Goal: Check status: Check status

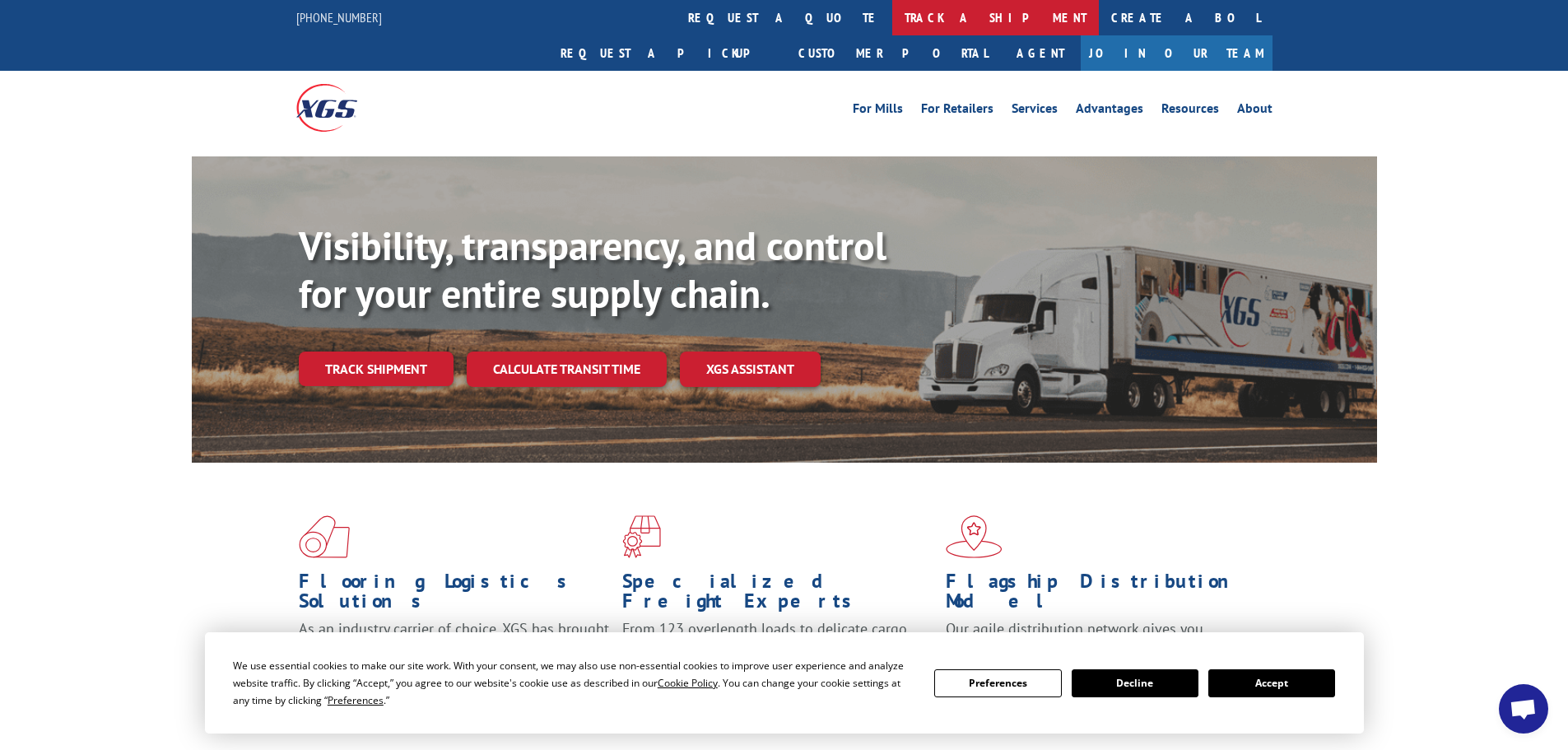
click at [892, 14] on link "track a shipment" at bounding box center [996, 17] width 207 height 35
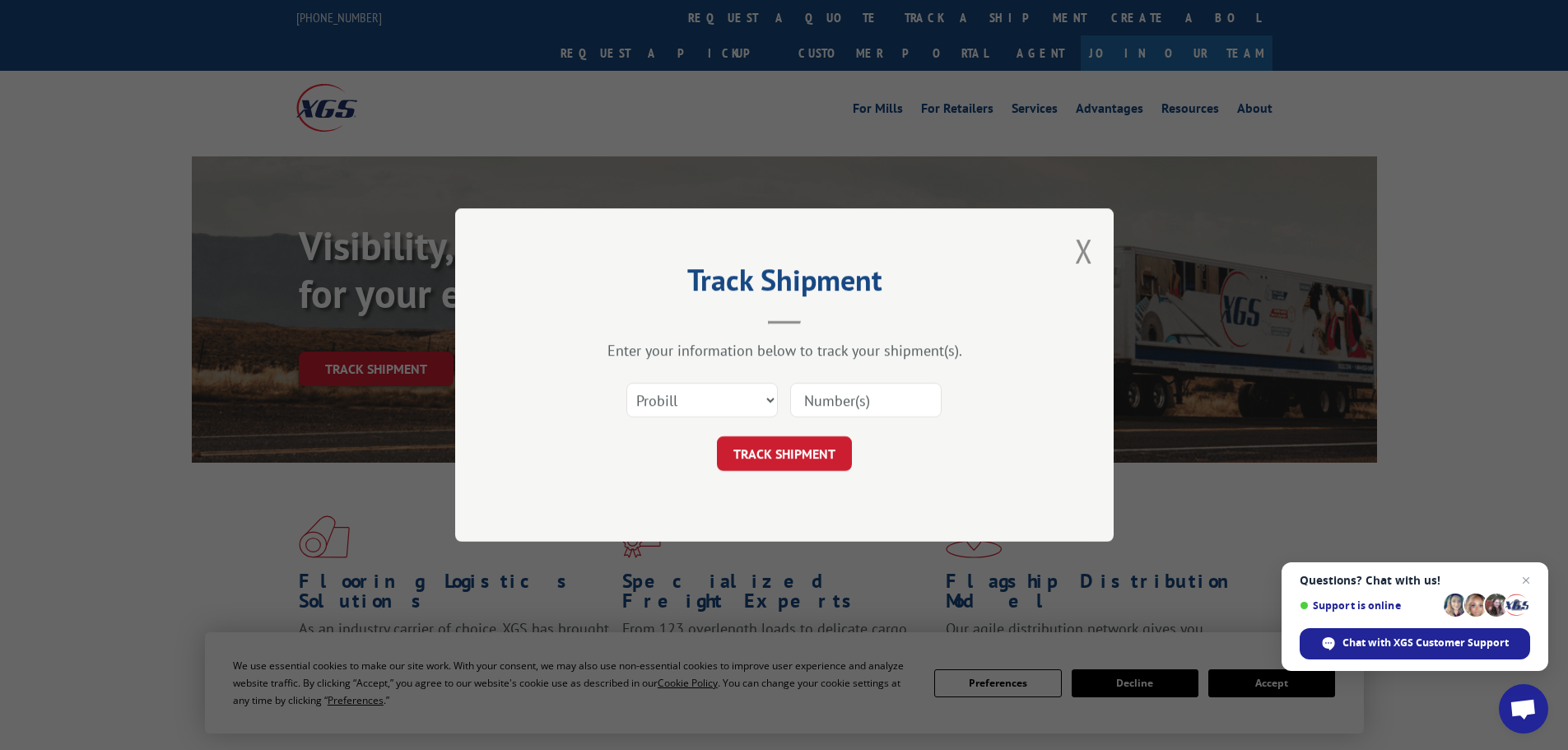
paste input "17636387"
type input "17636387"
click at [780, 461] on button "TRACK SHIPMENT" at bounding box center [784, 454] width 135 height 34
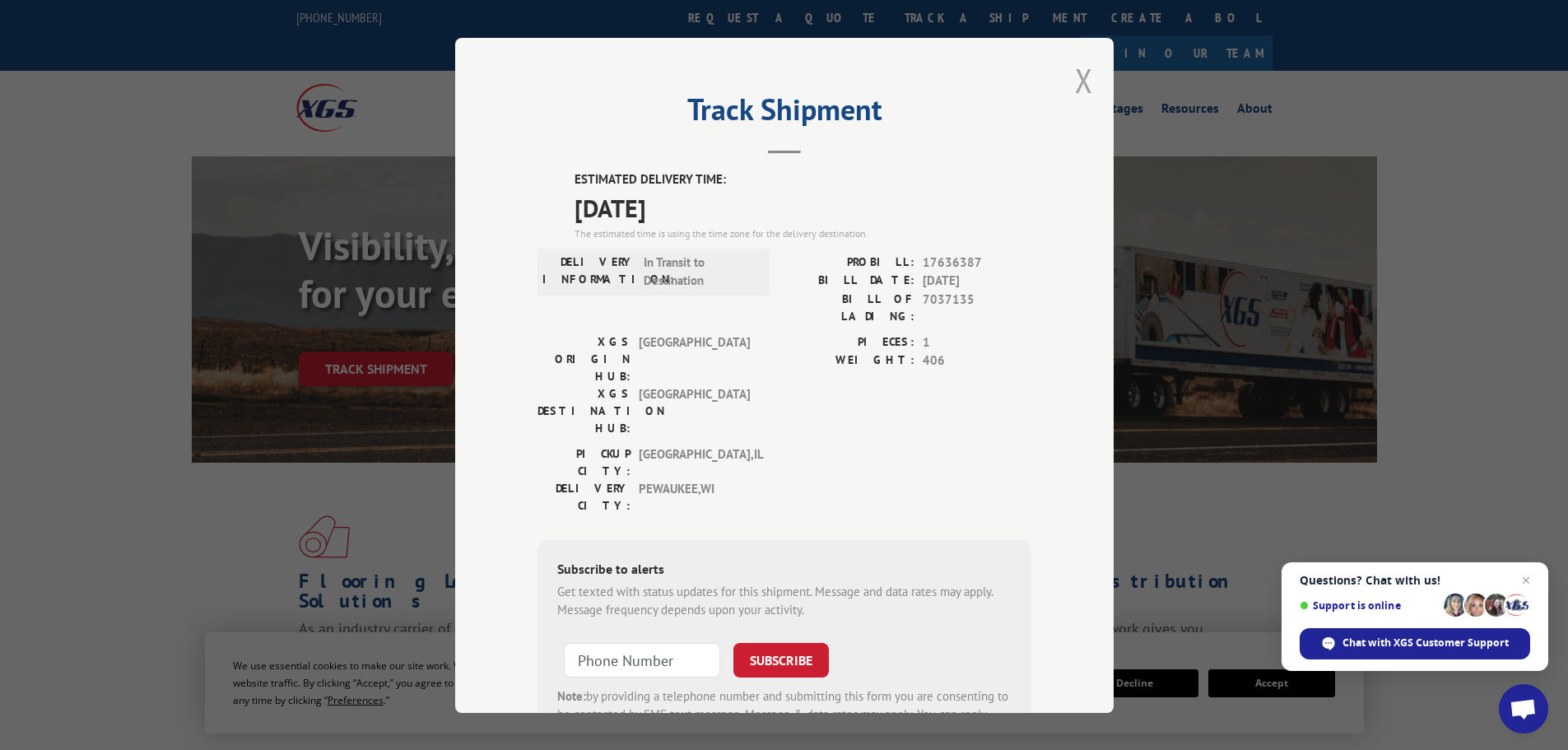
click at [1076, 74] on button "Close modal" at bounding box center [1084, 80] width 18 height 44
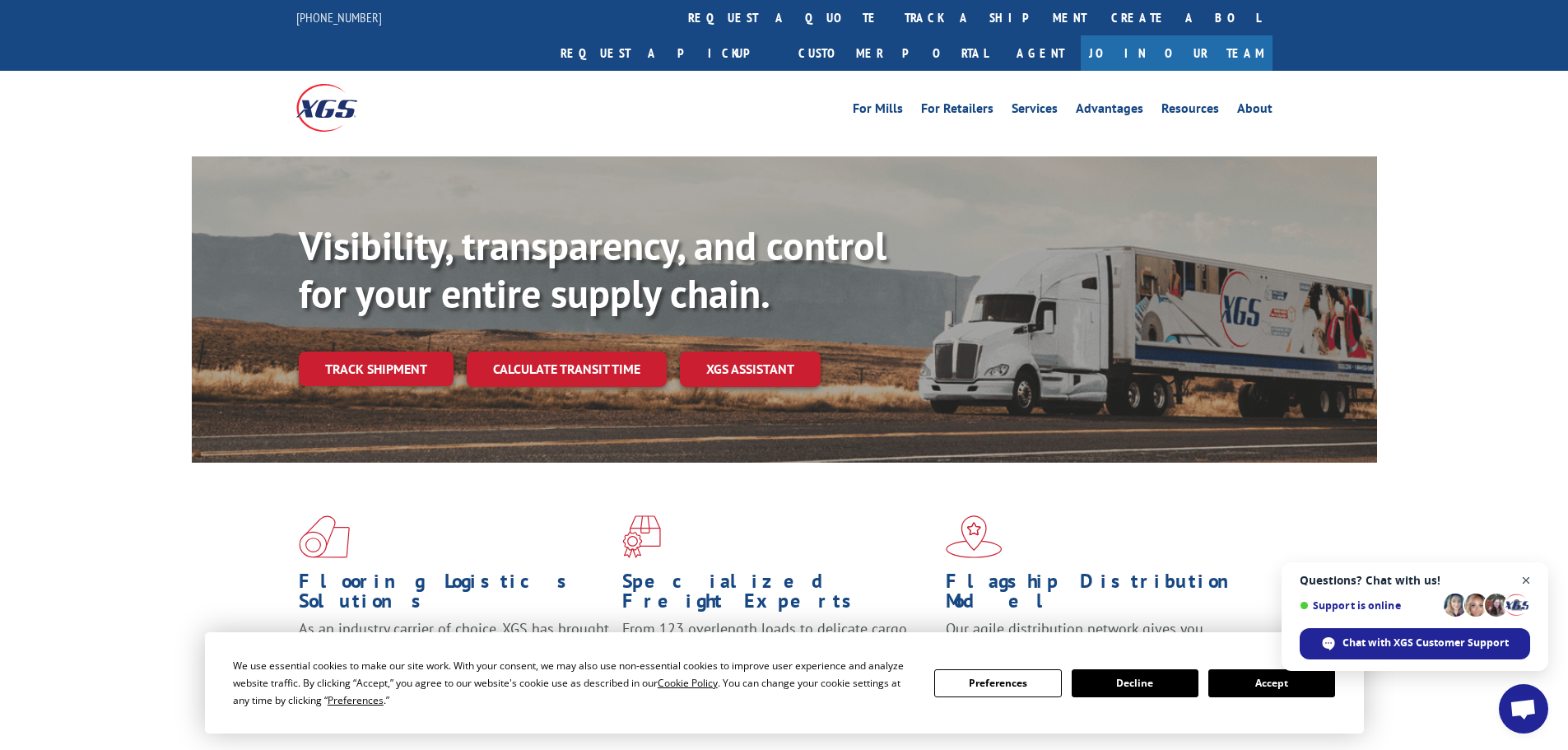
click at [1526, 576] on span "Close chat" at bounding box center [1527, 580] width 21 height 21
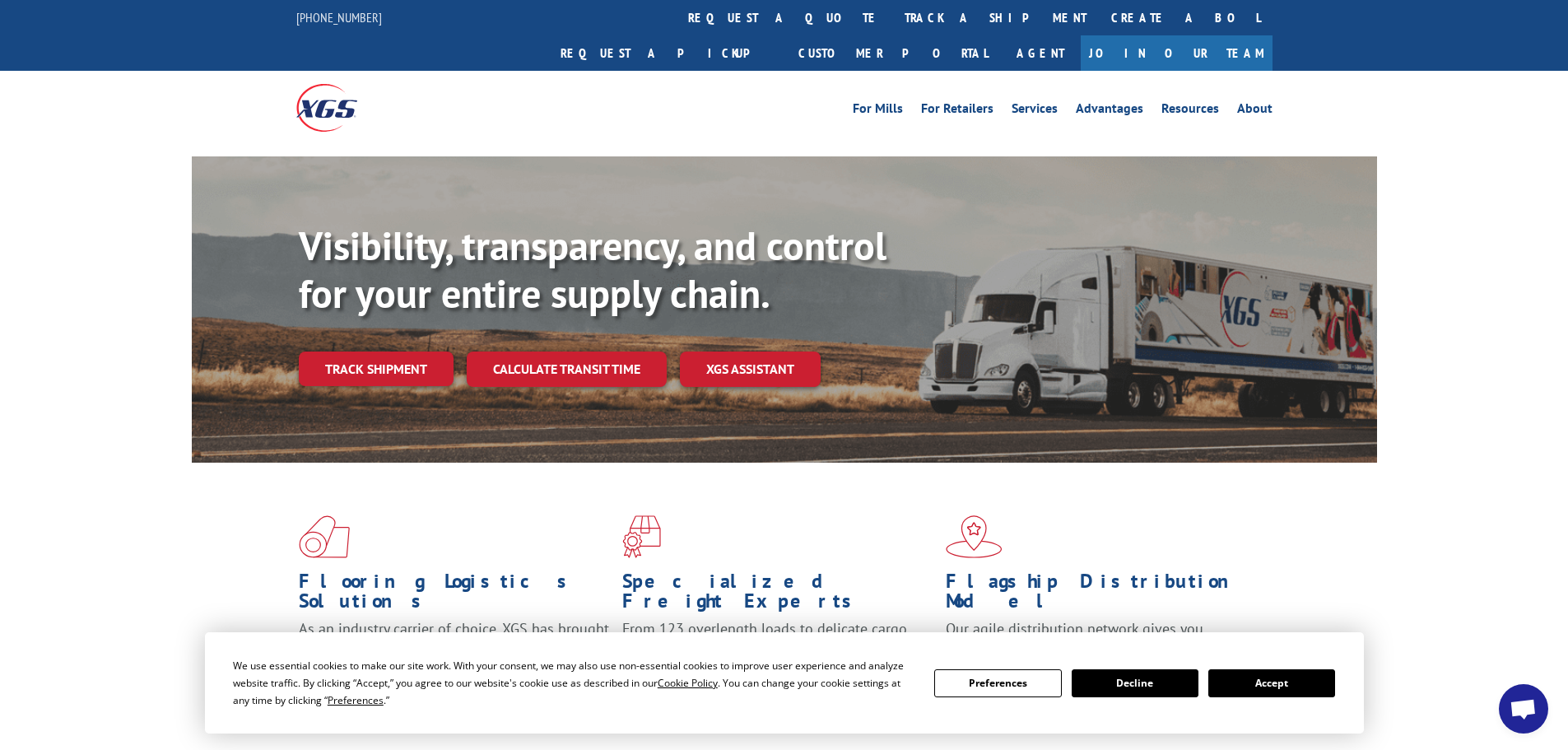
click at [1528, 707] on span "Open chat" at bounding box center [1523, 710] width 27 height 23
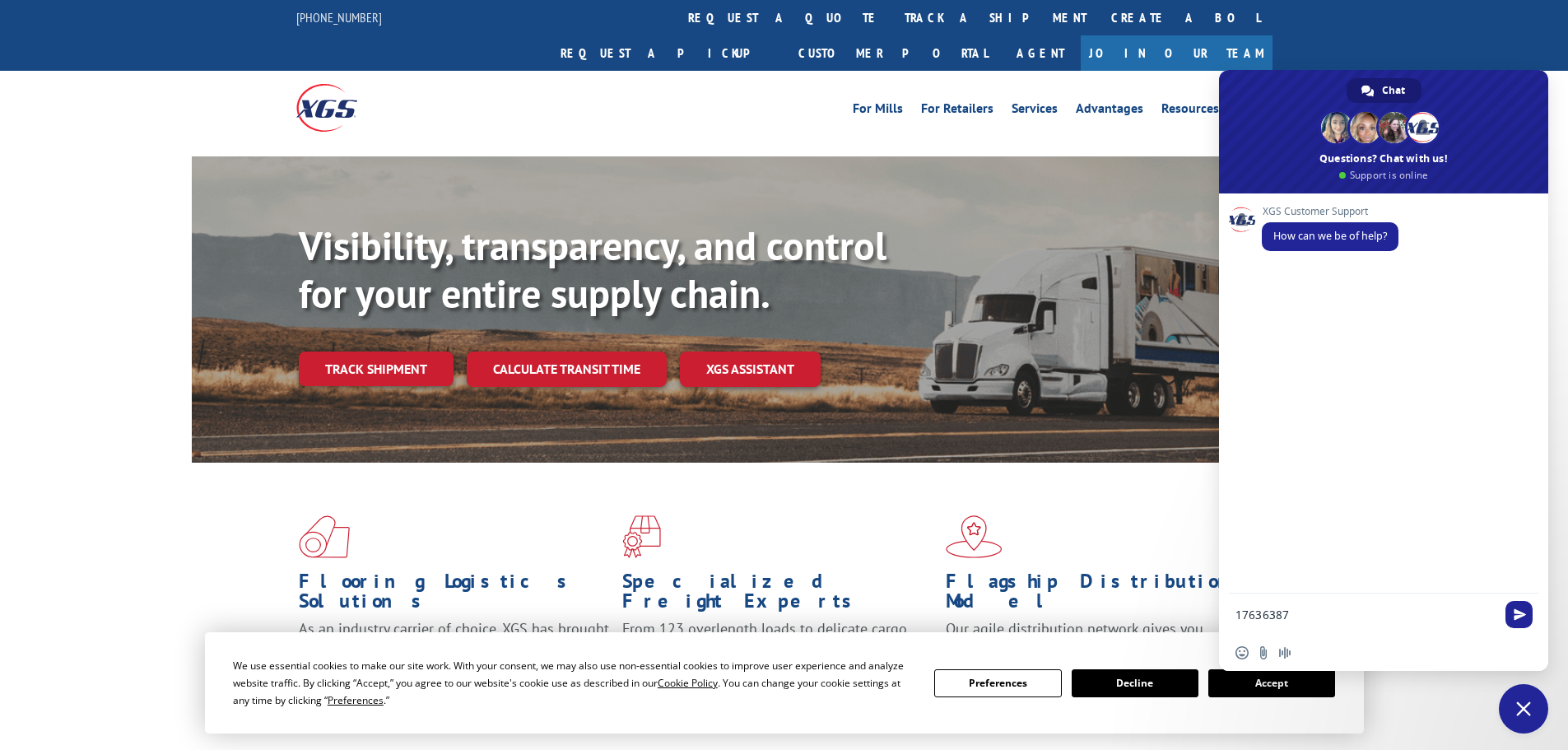
click at [1237, 611] on textarea "17636387" at bounding box center [1365, 614] width 260 height 14
type textarea "Track Pro #17636387"
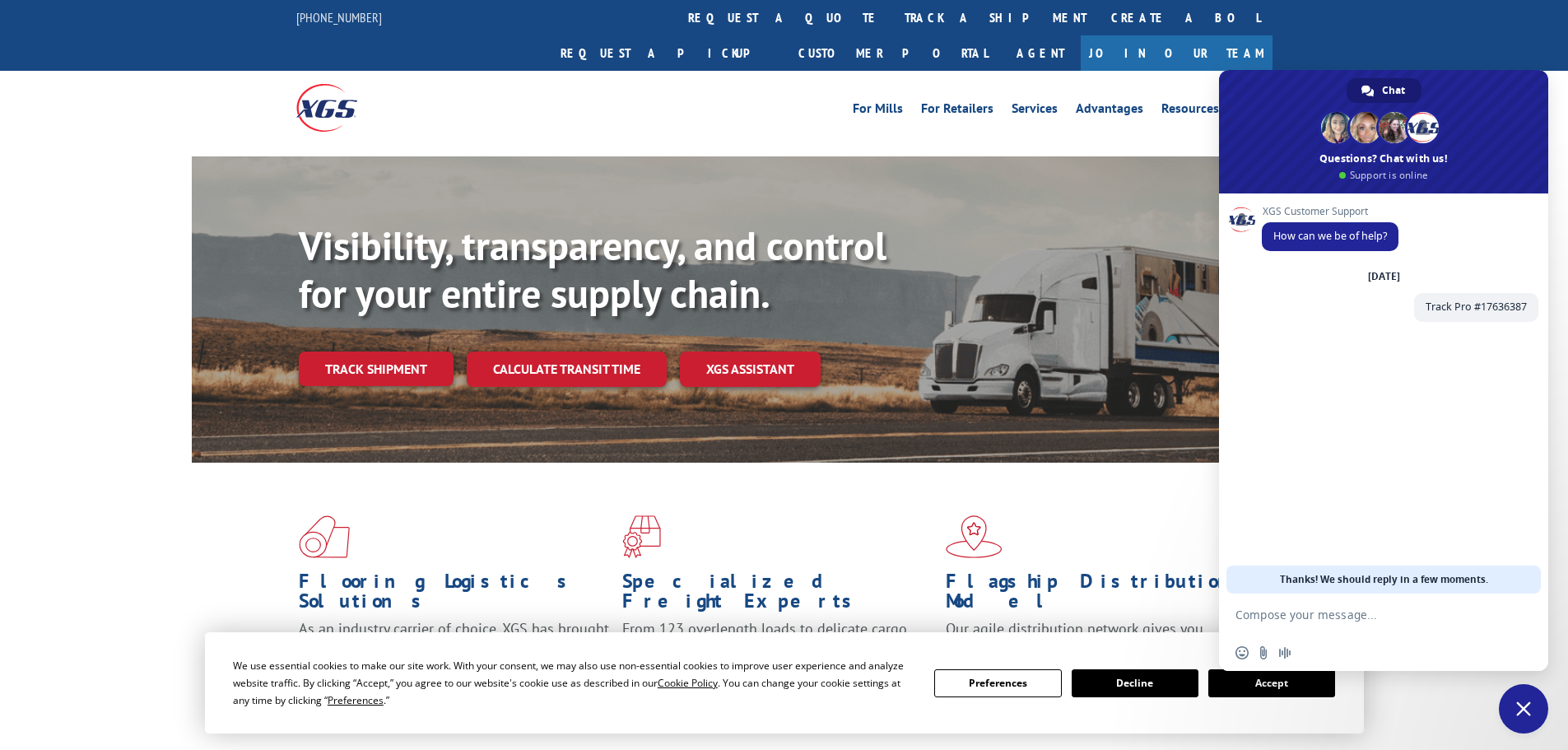
click at [1416, 432] on div "XGS Customer Support How can we be of help? [DATE] Track Pro #17636387 Just now" at bounding box center [1384, 393] width 329 height 400
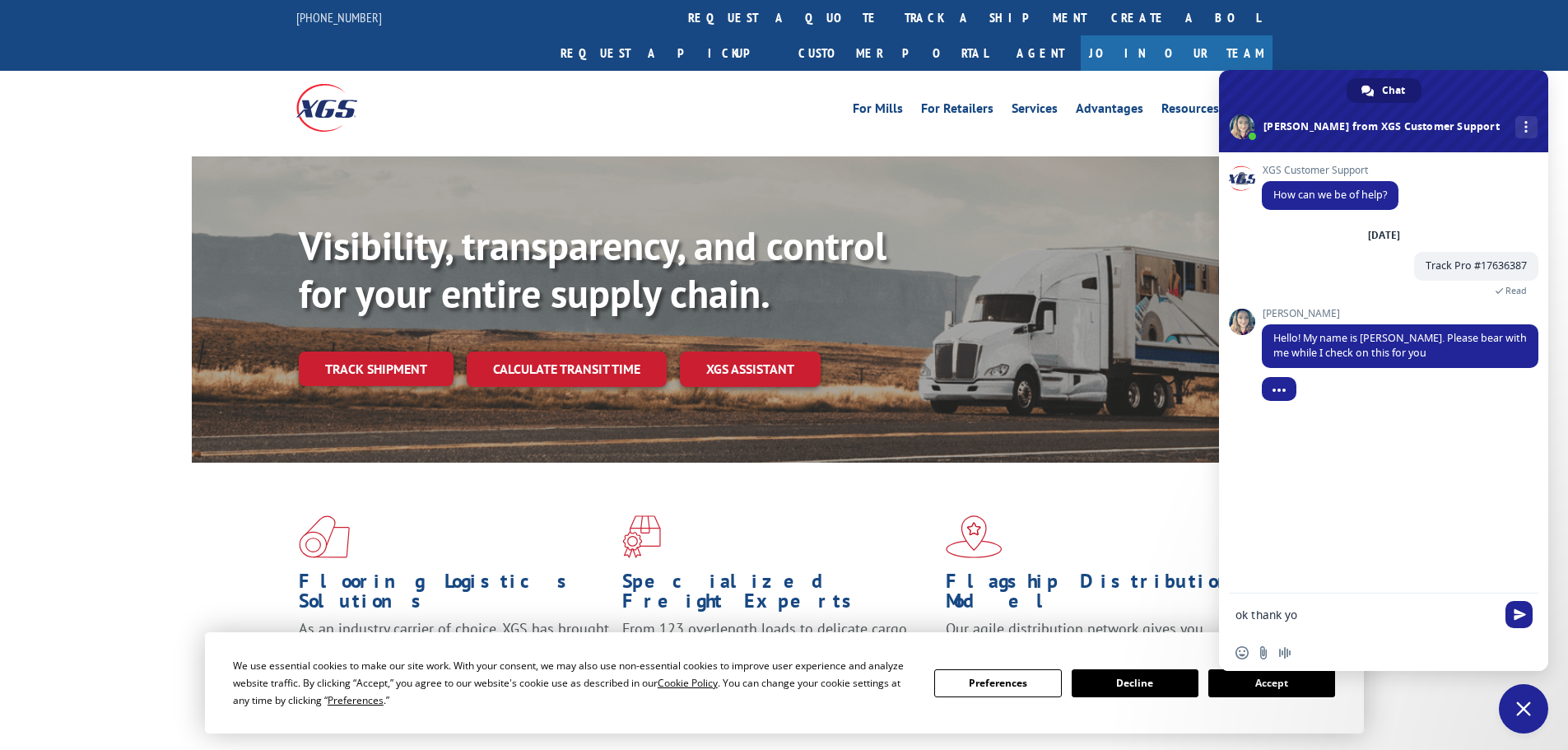
type textarea "ok thank you"
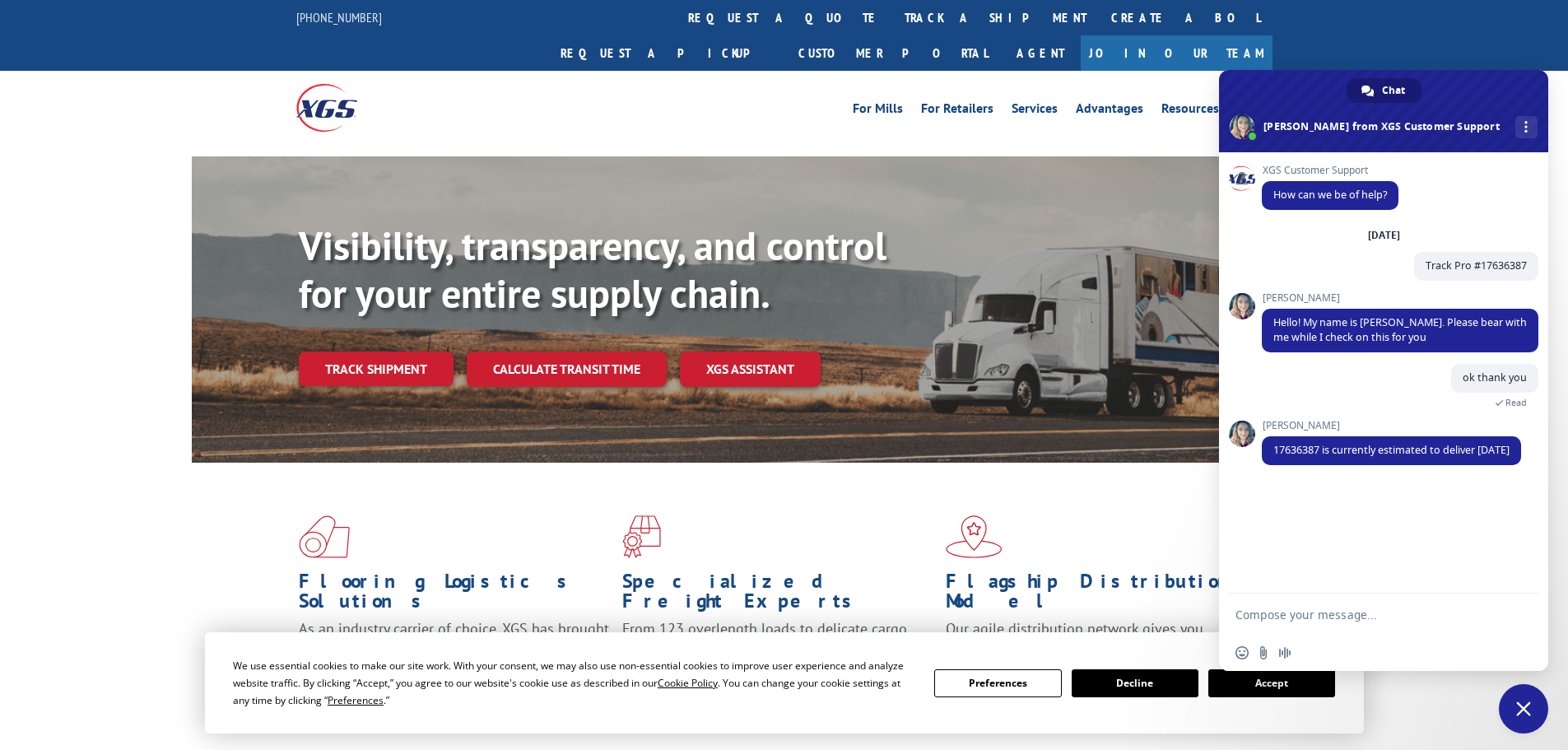
click at [1352, 604] on form at bounding box center [1365, 615] width 260 height 44
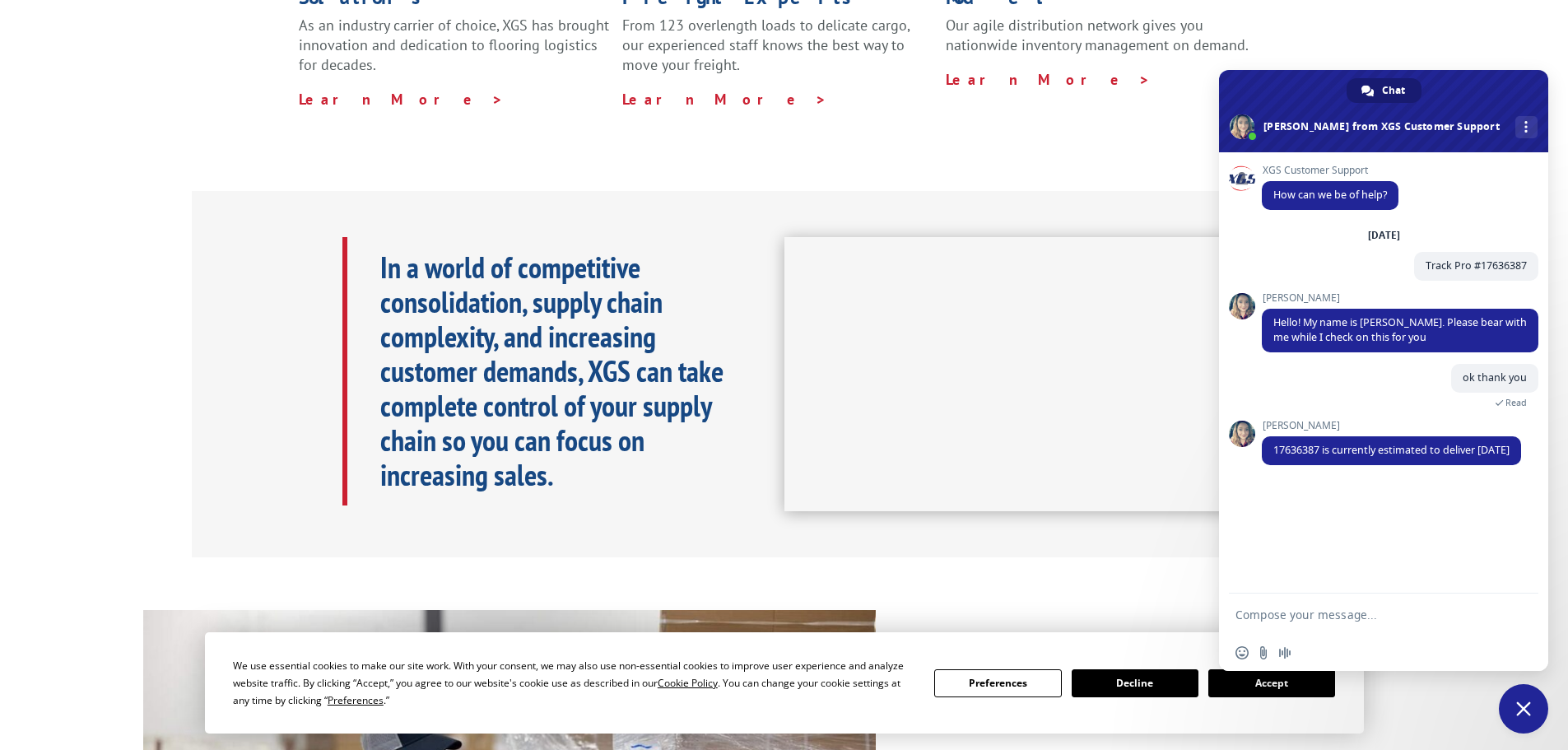
scroll to position [656, 0]
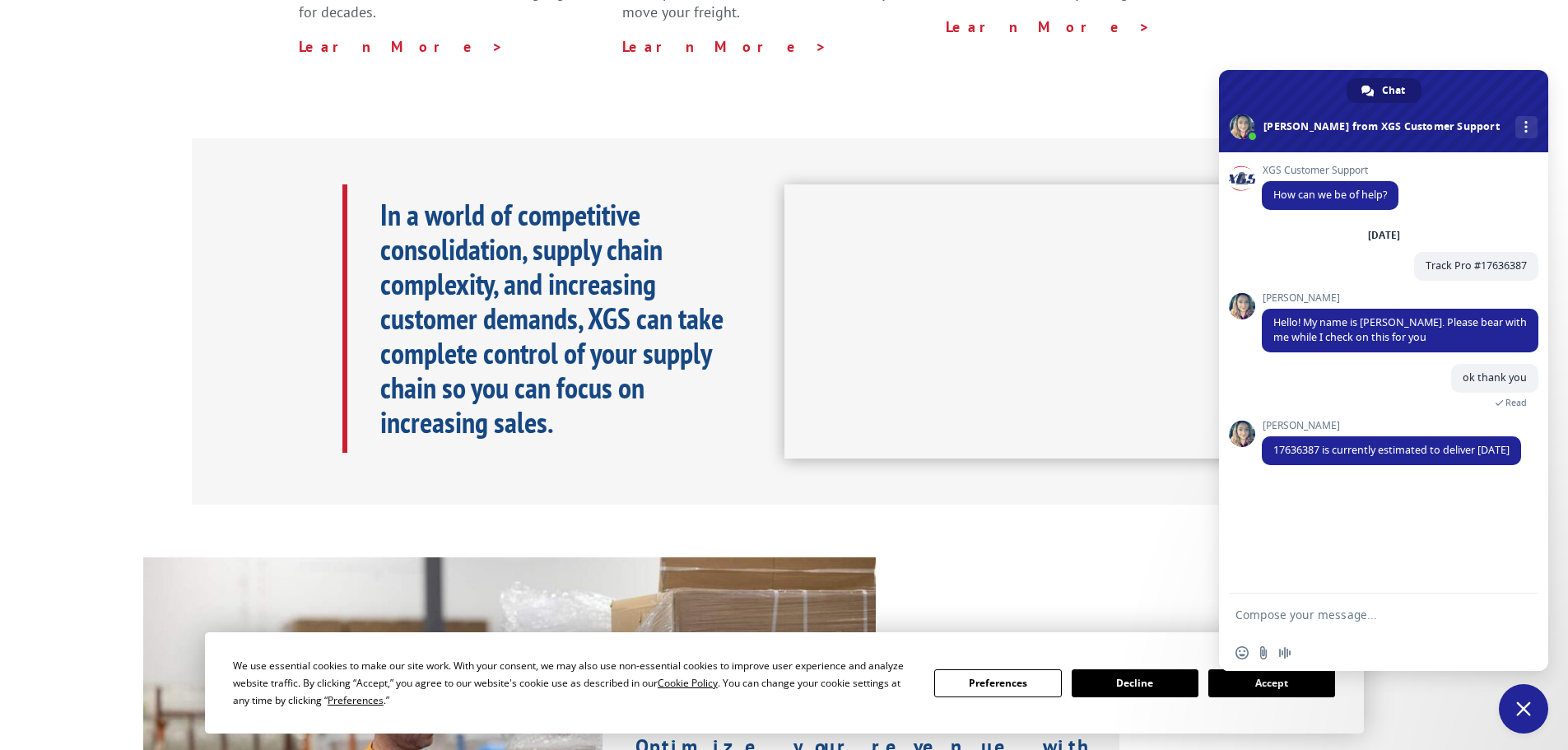
click at [1353, 606] on form at bounding box center [1365, 615] width 260 height 44
click at [1343, 620] on form at bounding box center [1365, 615] width 260 height 44
click at [1343, 618] on textarea "Compose your message..." at bounding box center [1365, 614] width 260 height 14
type textarea "Thank you!"
click at [1512, 613] on span "Send" at bounding box center [1519, 614] width 27 height 27
